Goal: Task Accomplishment & Management: Complete application form

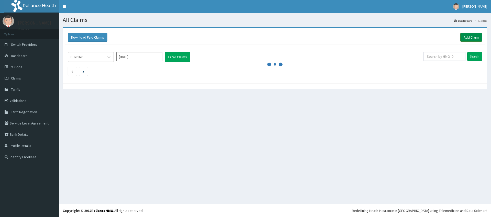
click at [473, 37] on link "Add Claim" at bounding box center [472, 37] width 22 height 9
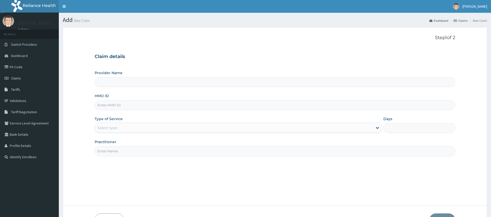
click at [121, 107] on input "HMO ID" at bounding box center [275, 105] width 361 height 10
type input "Pure Fitness Africa | Ikota (fka Fitness Central)"
type input "1"
type input "PWC/10213/A"
click at [112, 151] on input "Practitioner" at bounding box center [275, 151] width 361 height 10
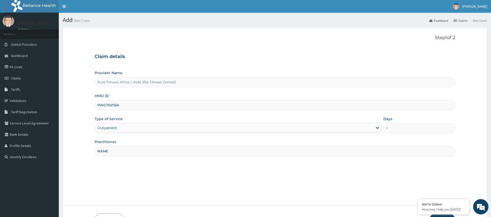
scroll to position [35, 0]
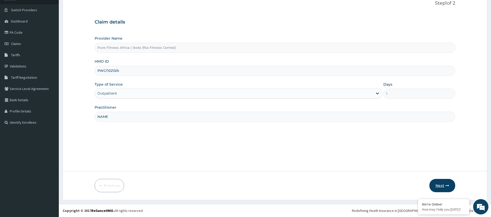
type input "NAME"
click at [434, 184] on button "Next" at bounding box center [443, 185] width 26 height 13
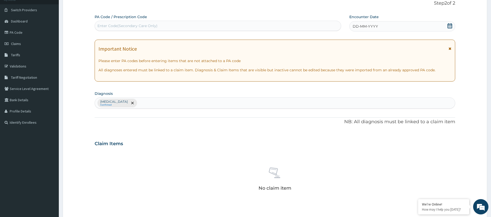
click at [364, 24] on div "DD-MM-YYYY" at bounding box center [403, 26] width 106 height 10
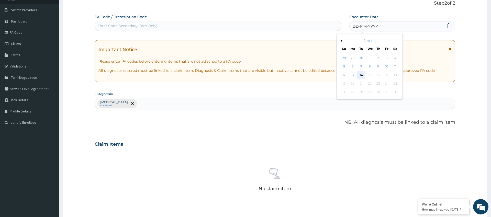
click at [362, 76] on div "14" at bounding box center [362, 75] width 8 height 8
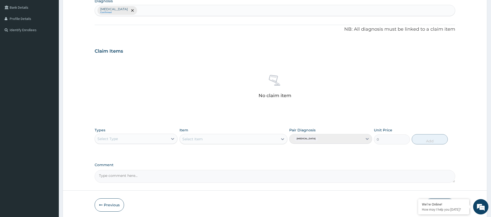
scroll to position [147, 0]
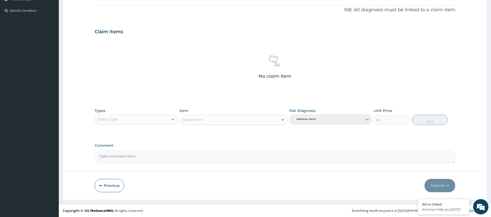
click at [156, 120] on div "Select Type" at bounding box center [131, 119] width 73 height 8
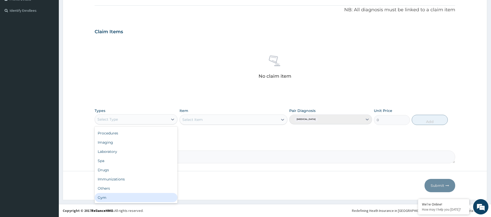
scroll to position [0, 0]
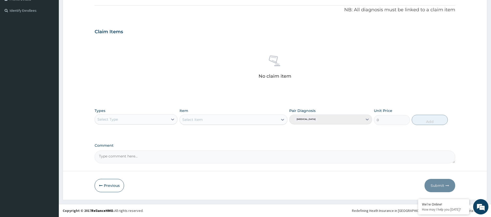
click at [271, 17] on div "PA Code / Prescription Code Enter Code(Secondary Care Only) Encounter Date 14-1…" at bounding box center [275, 32] width 361 height 261
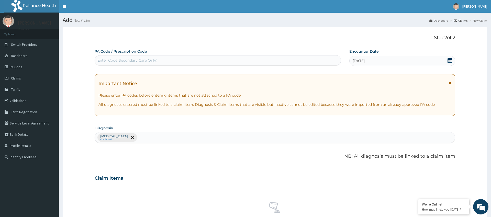
click at [231, 58] on div "Enter Code(Secondary Care Only)" at bounding box center [218, 60] width 246 height 8
type input "PA/7D38F1"
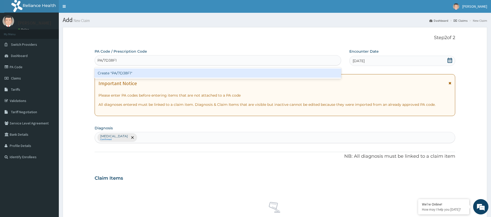
click at [175, 75] on div "Create "PA/7D38F1"" at bounding box center [218, 73] width 247 height 9
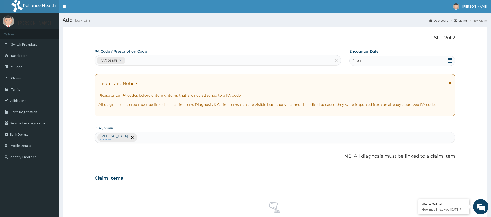
click at [388, 64] on div "[DATE]" at bounding box center [403, 61] width 106 height 10
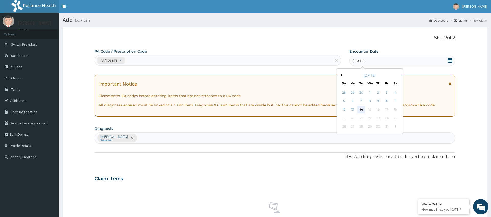
click at [361, 111] on div "14" at bounding box center [362, 110] width 8 height 8
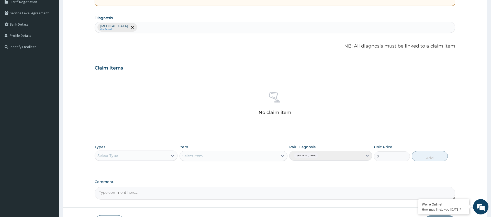
scroll to position [147, 0]
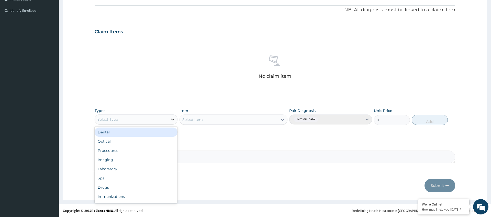
click at [173, 121] on icon at bounding box center [172, 119] width 5 height 5
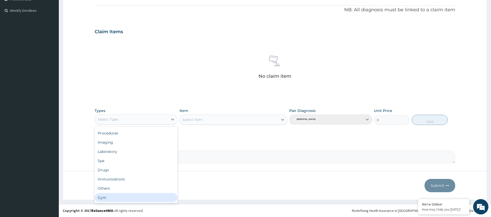
drag, startPoint x: 147, startPoint y: 196, endPoint x: 162, endPoint y: 187, distance: 17.7
click at [148, 196] on div "Gym" at bounding box center [136, 197] width 83 height 9
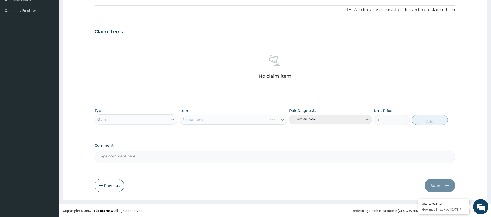
click at [222, 120] on div "Select Item" at bounding box center [234, 120] width 108 height 10
click at [220, 122] on div "Select Item" at bounding box center [234, 120] width 108 height 10
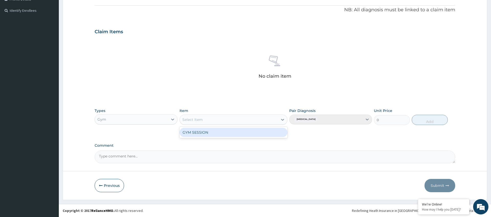
click at [247, 122] on div "Select Item" at bounding box center [229, 120] width 99 height 8
click at [232, 133] on div "GYM SESSION" at bounding box center [234, 132] width 108 height 9
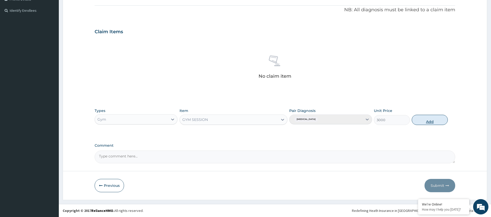
click at [424, 119] on button "Add" at bounding box center [430, 120] width 36 height 10
type input "0"
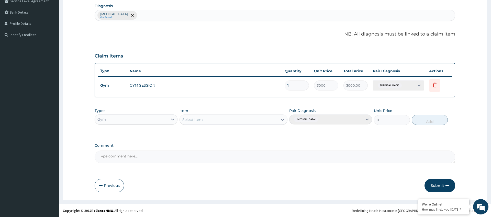
click at [436, 186] on button "Submit" at bounding box center [440, 185] width 31 height 13
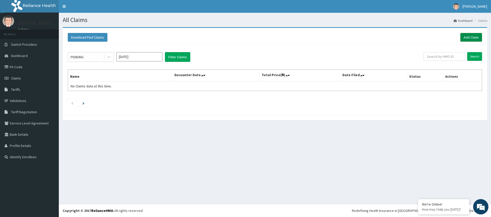
click at [473, 37] on link "Add Claim" at bounding box center [472, 37] width 22 height 9
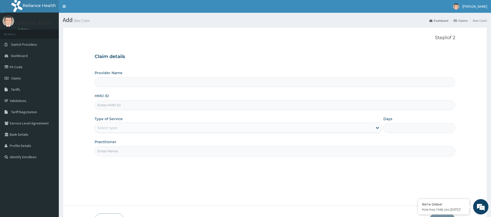
click at [120, 106] on input "HMO ID" at bounding box center [275, 105] width 361 height 10
type input "Pure Fitness Africa | Ikota (fka Fitness Central)"
type input "1"
type input "L"
type input "LLD/10047/A"
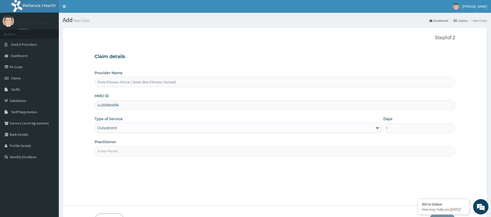
click at [110, 149] on input "Practitioner" at bounding box center [275, 151] width 361 height 10
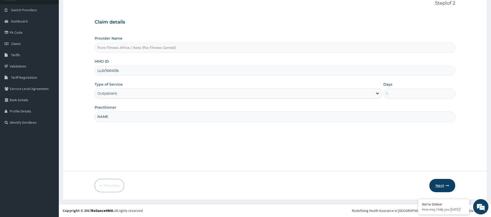
type input "NAME"
click at [436, 186] on button "Next" at bounding box center [443, 185] width 26 height 13
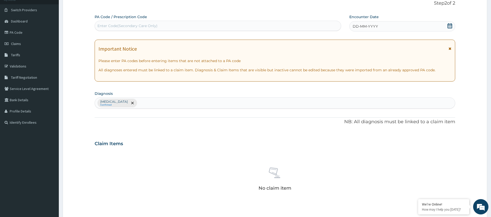
click at [132, 24] on div "Enter Code(Secondary Care Only)" at bounding box center [128, 25] width 60 height 5
type input "PA/D7A3C1"
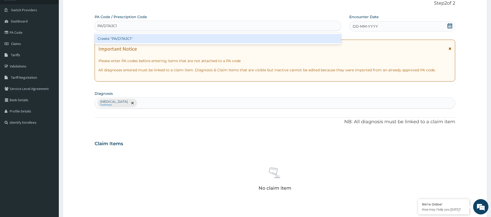
click at [121, 40] on div "Create "PA/D7A3C1"" at bounding box center [218, 38] width 247 height 9
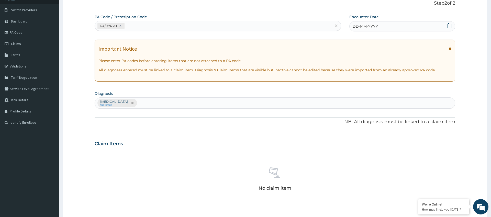
click at [383, 25] on div "DD-MM-YYYY" at bounding box center [403, 26] width 106 height 10
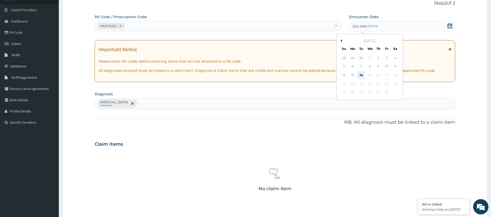
click at [362, 73] on div "14" at bounding box center [362, 75] width 8 height 8
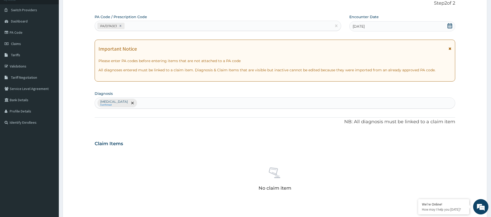
scroll to position [147, 0]
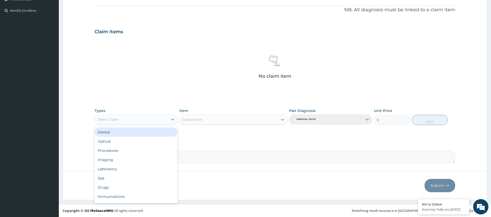
click at [158, 117] on div "Select Type" at bounding box center [131, 119] width 73 height 8
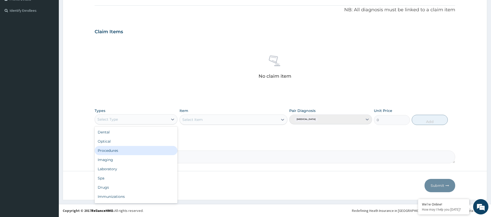
scroll to position [17, 0]
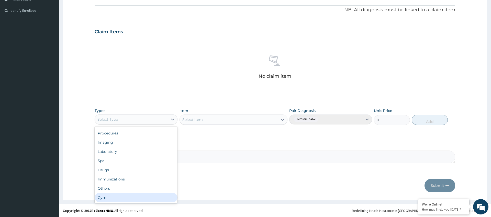
click at [111, 197] on div "Gym" at bounding box center [136, 197] width 83 height 9
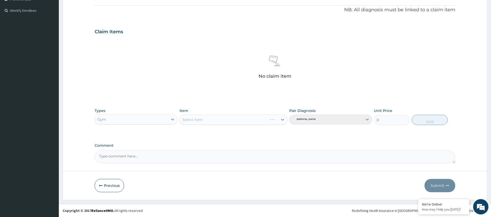
click at [197, 119] on div "Select Item" at bounding box center [234, 120] width 108 height 10
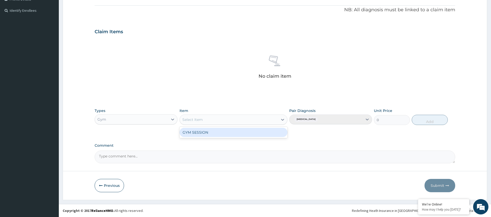
click at [196, 121] on div "Select Item" at bounding box center [193, 119] width 20 height 5
click at [191, 135] on div "GYM SESSION" at bounding box center [234, 132] width 108 height 9
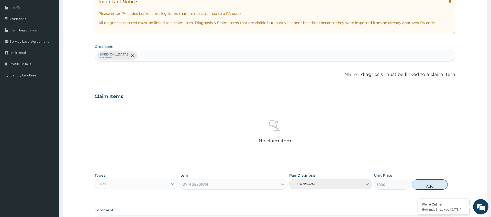
scroll to position [147, 0]
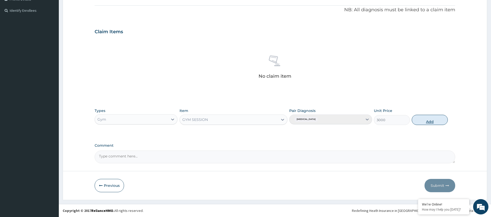
click at [422, 122] on button "Add" at bounding box center [430, 120] width 36 height 10
type input "0"
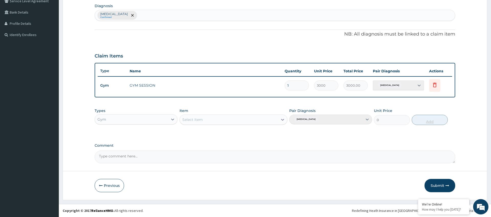
scroll to position [122, 0]
click at [436, 183] on button "Submit" at bounding box center [440, 185] width 31 height 13
